Goal: Check status: Check status

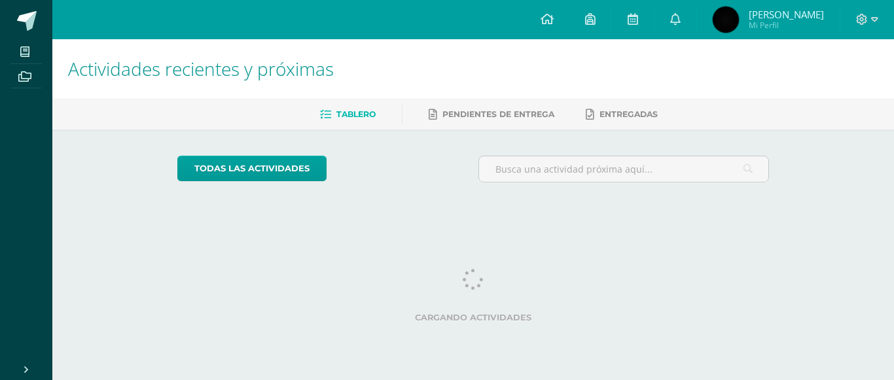
click at [769, 12] on span "[PERSON_NAME]" at bounding box center [786, 14] width 75 height 13
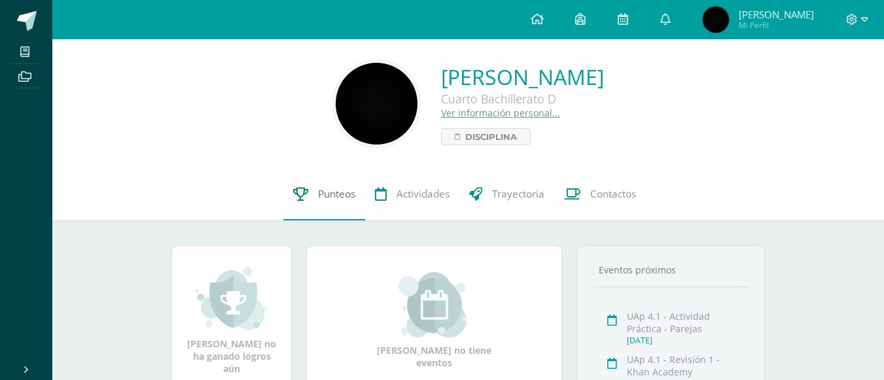
click at [361, 190] on link "Punteos" at bounding box center [324, 194] width 82 height 52
